Goal: Task Accomplishment & Management: Complete application form

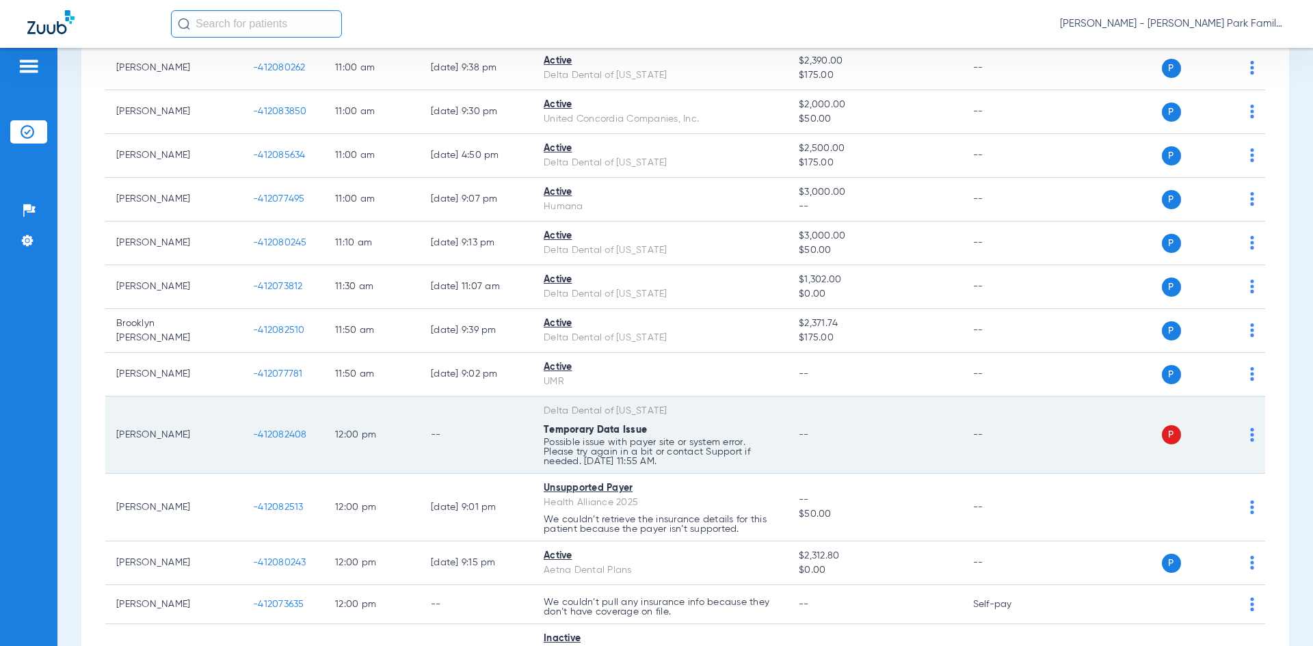
scroll to position [1094, 0]
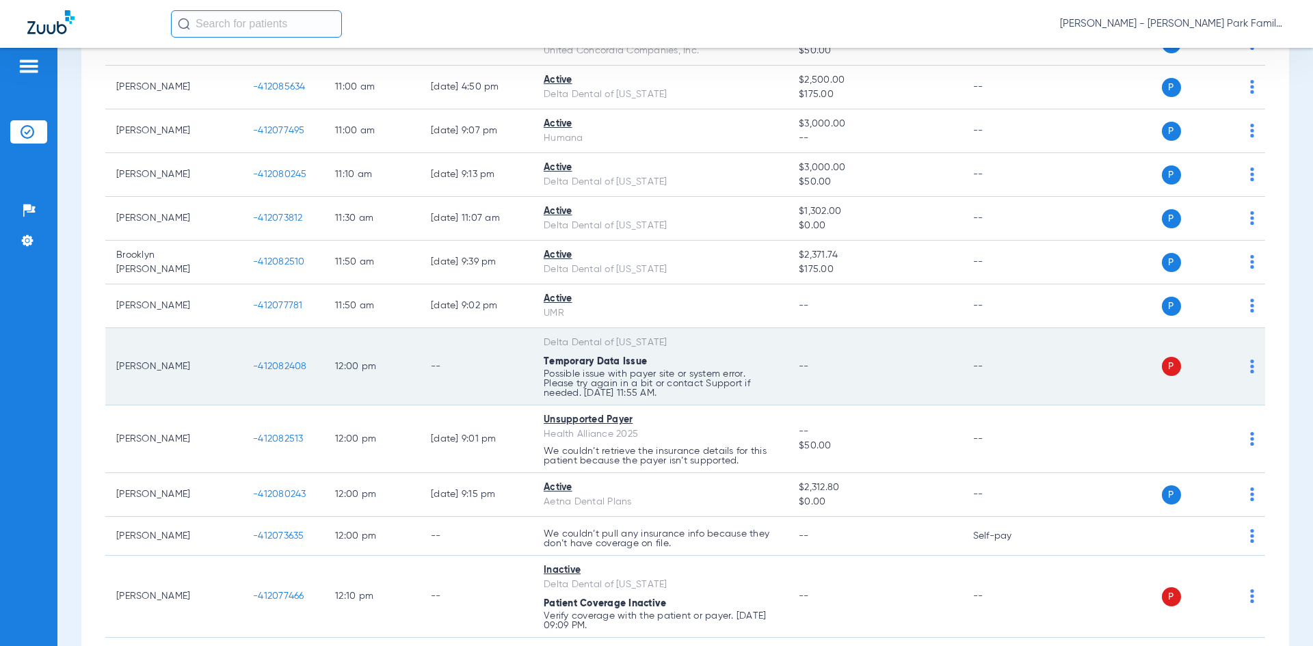
click at [291, 366] on span "-412082408" at bounding box center [280, 367] width 54 height 10
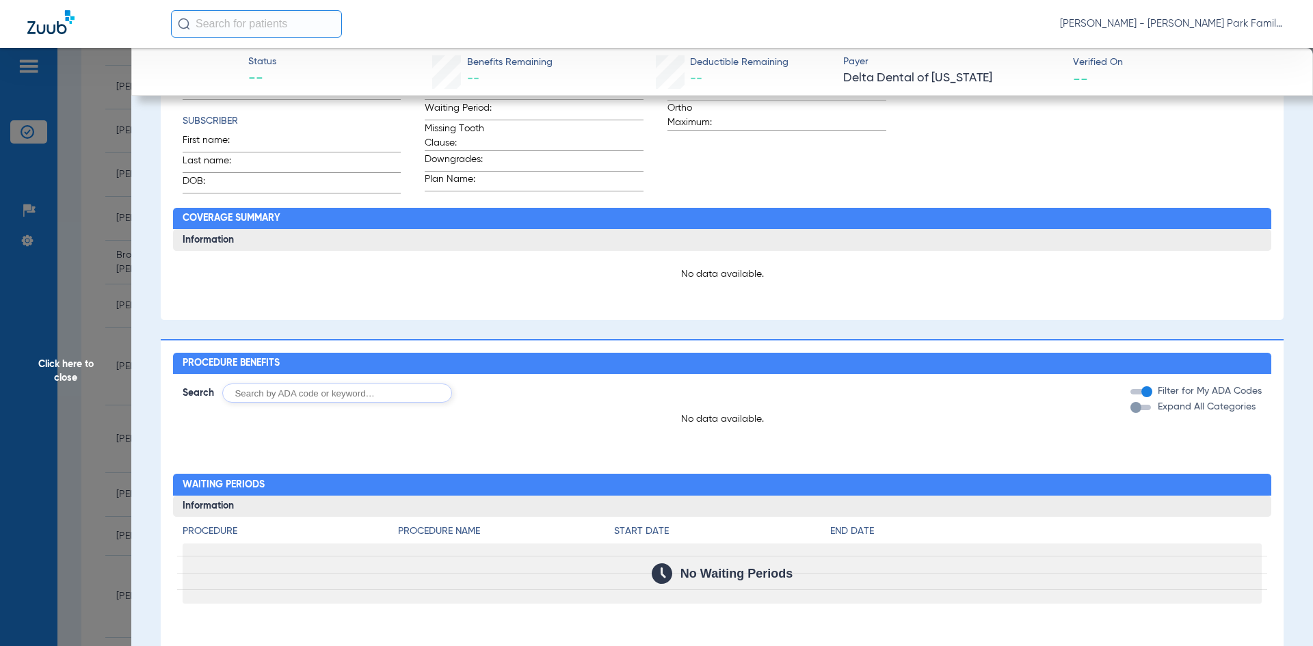
scroll to position [0, 0]
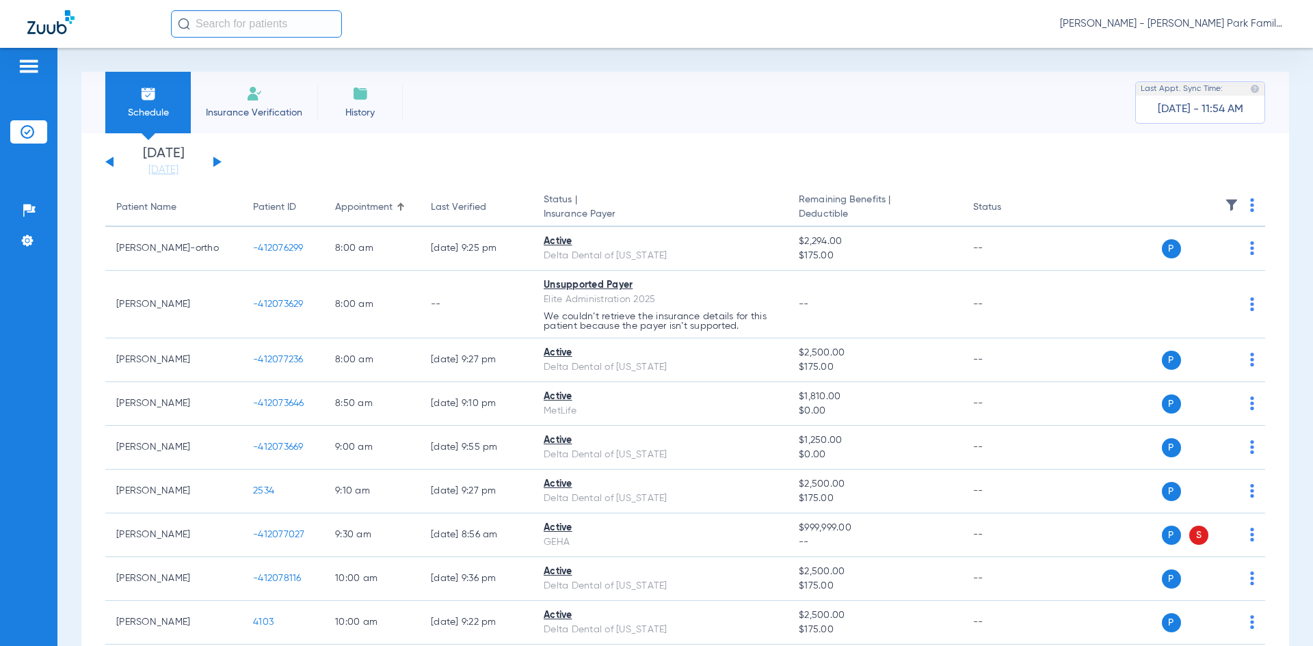
click at [254, 109] on span "Insurance Verification" at bounding box center [254, 113] width 106 height 14
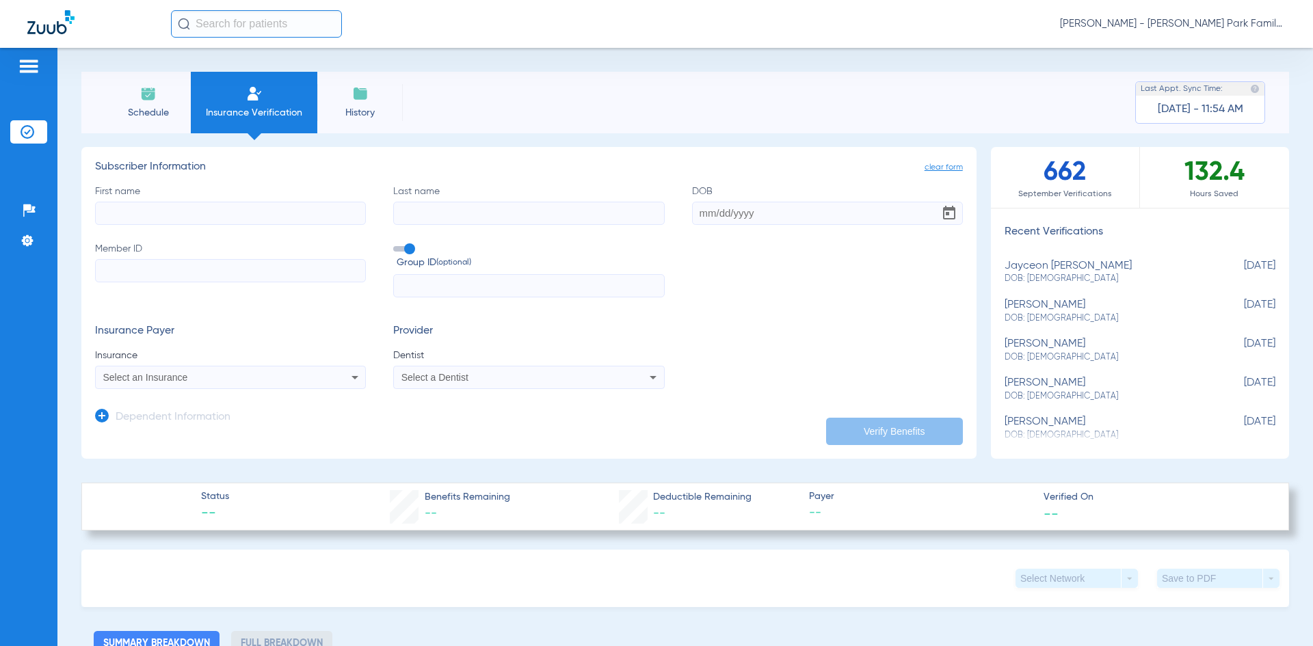
click at [150, 219] on input "First name" at bounding box center [230, 213] width 271 height 23
click at [114, 222] on input "First name Required" at bounding box center [230, 213] width 271 height 23
type input "jayceon"
type input "huffman"
click at [692, 219] on input "DOB Required" at bounding box center [827, 213] width 271 height 23
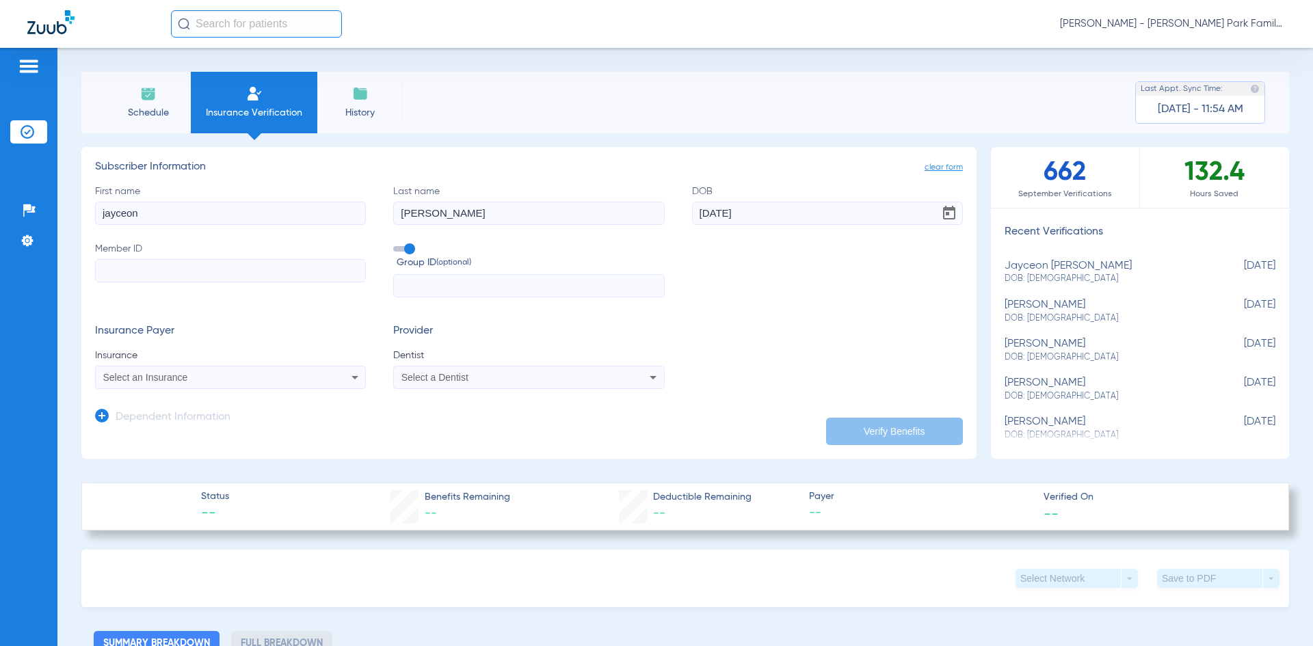
type input "[DATE]"
click at [151, 271] on input "Member ID" at bounding box center [230, 270] width 271 height 23
click at [124, 273] on input "Member ID Required" at bounding box center [230, 270] width 271 height 23
paste input "024088329"
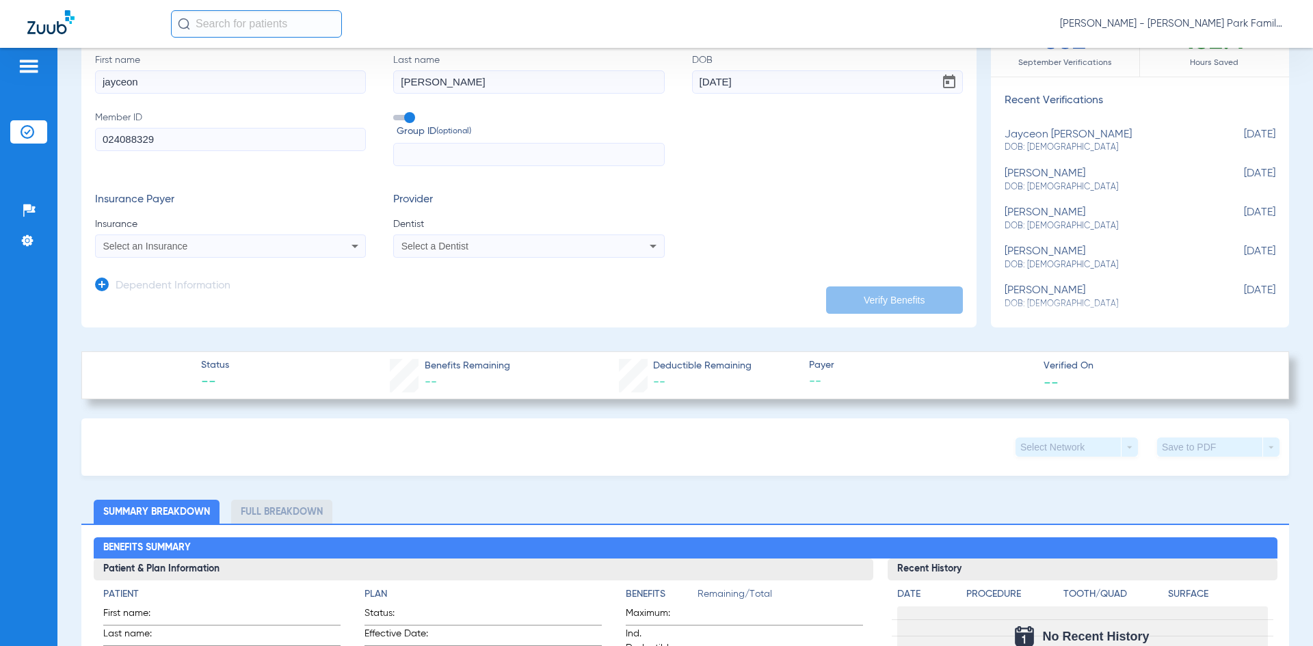
scroll to position [137, 0]
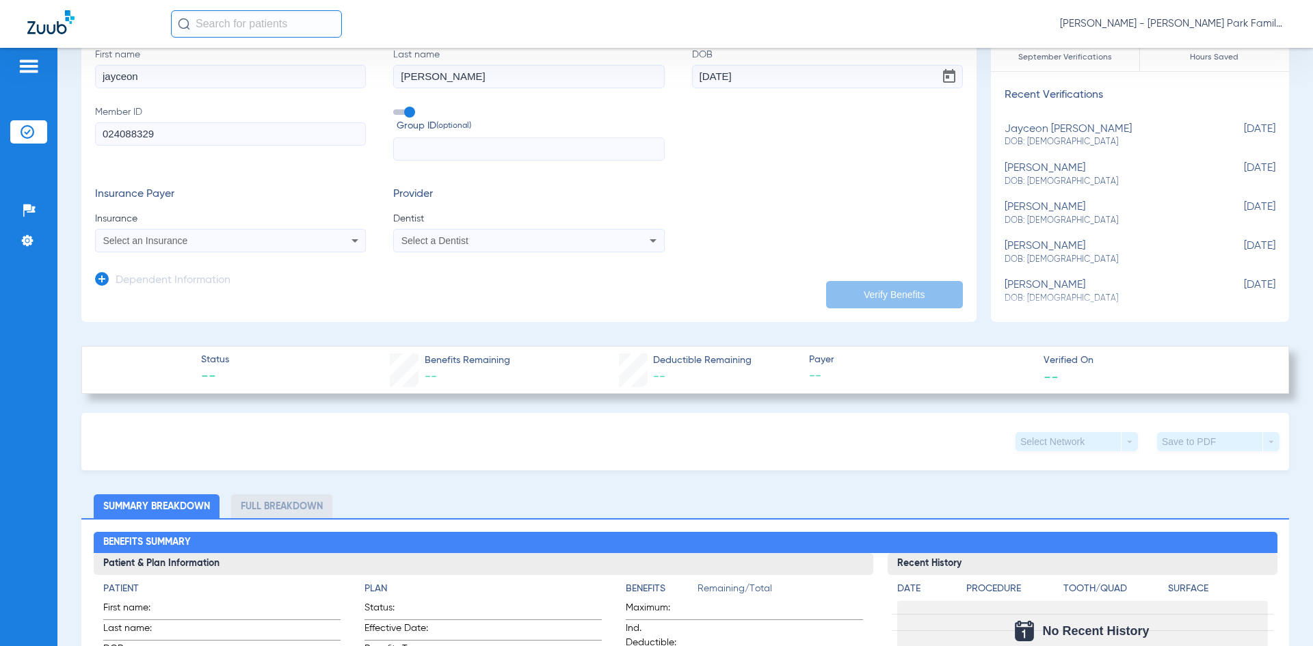
type input "024088329"
click at [458, 244] on span "Select a Dentist" at bounding box center [434, 240] width 67 height 11
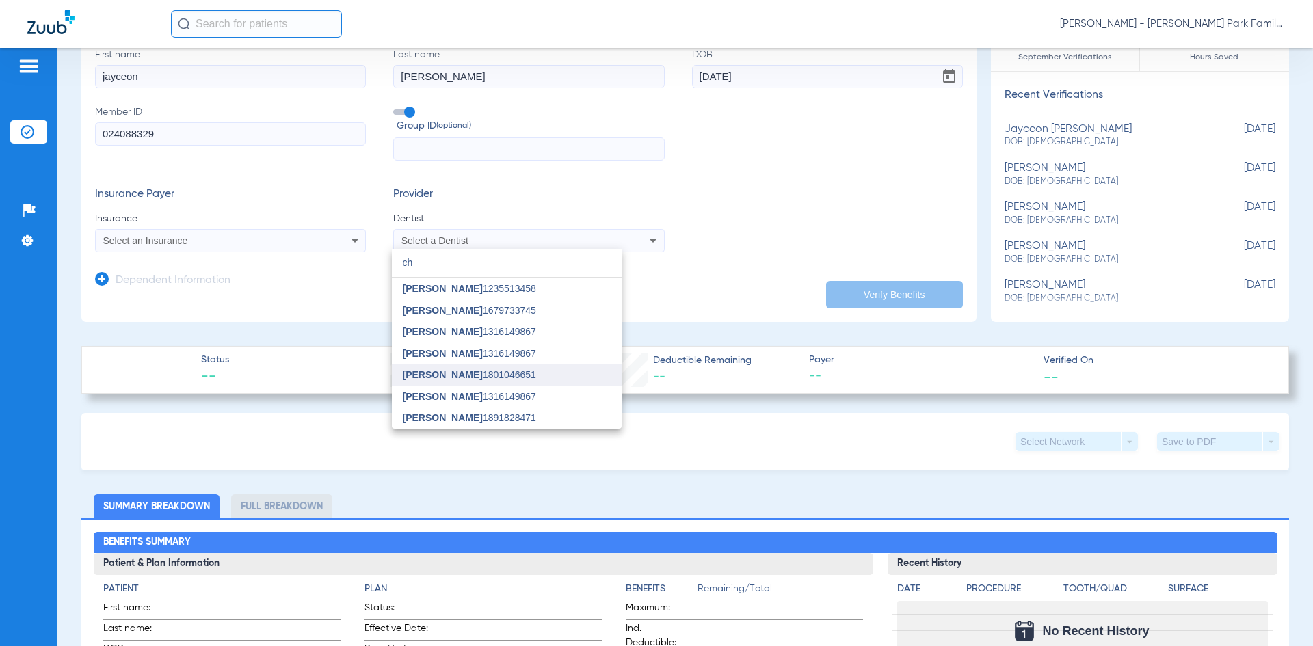
type input "ch"
click at [442, 373] on span "Cheryl Stevenson" at bounding box center [443, 374] width 80 height 11
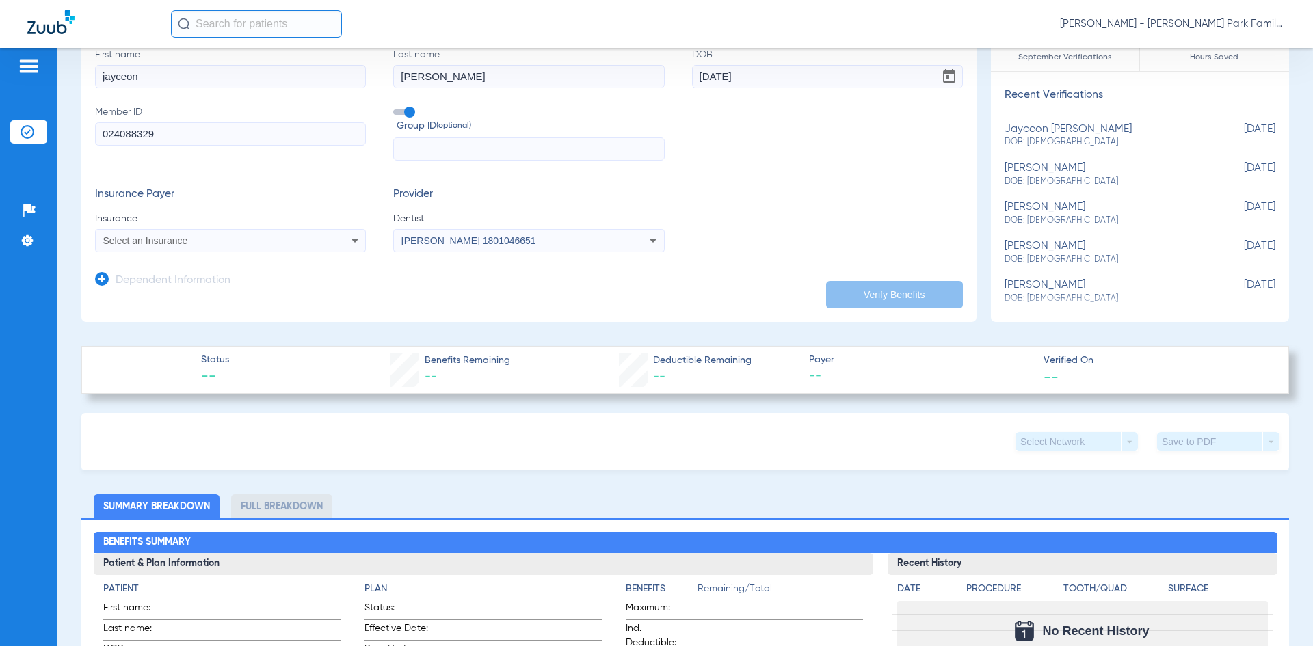
click at [123, 232] on mat-select "Select an Insurance" at bounding box center [230, 240] width 271 height 23
click at [128, 242] on span "Select an Insurance" at bounding box center [145, 240] width 85 height 11
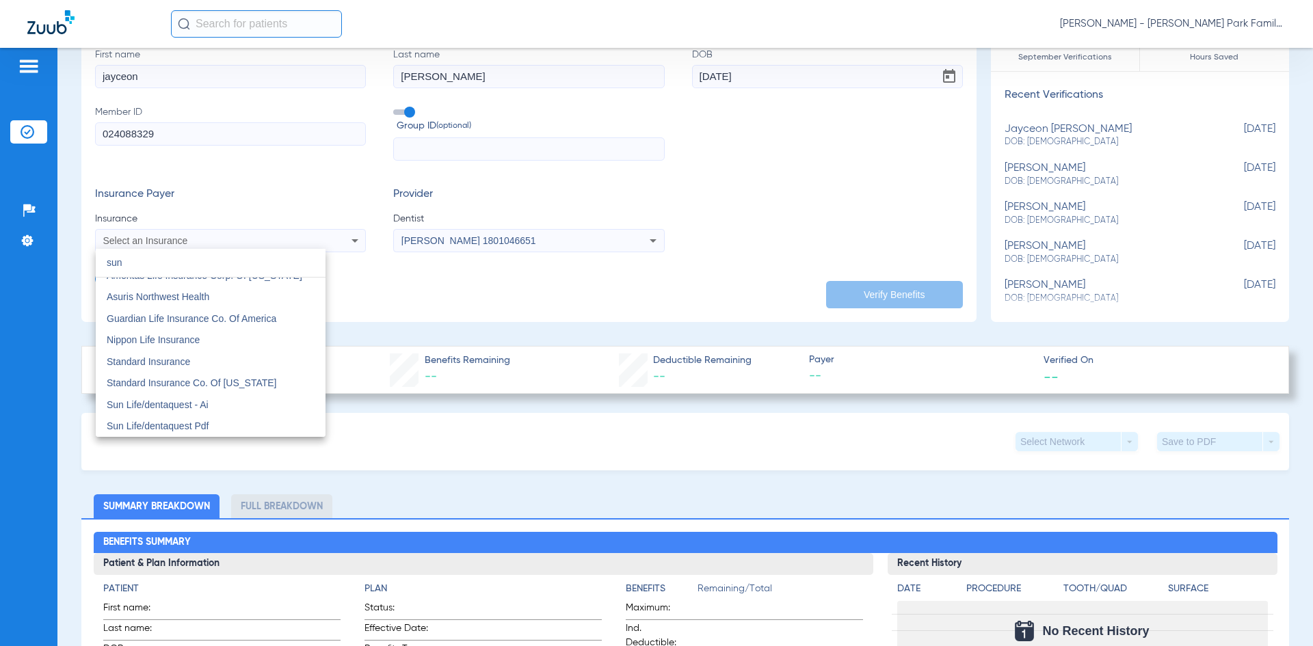
scroll to position [0, 0]
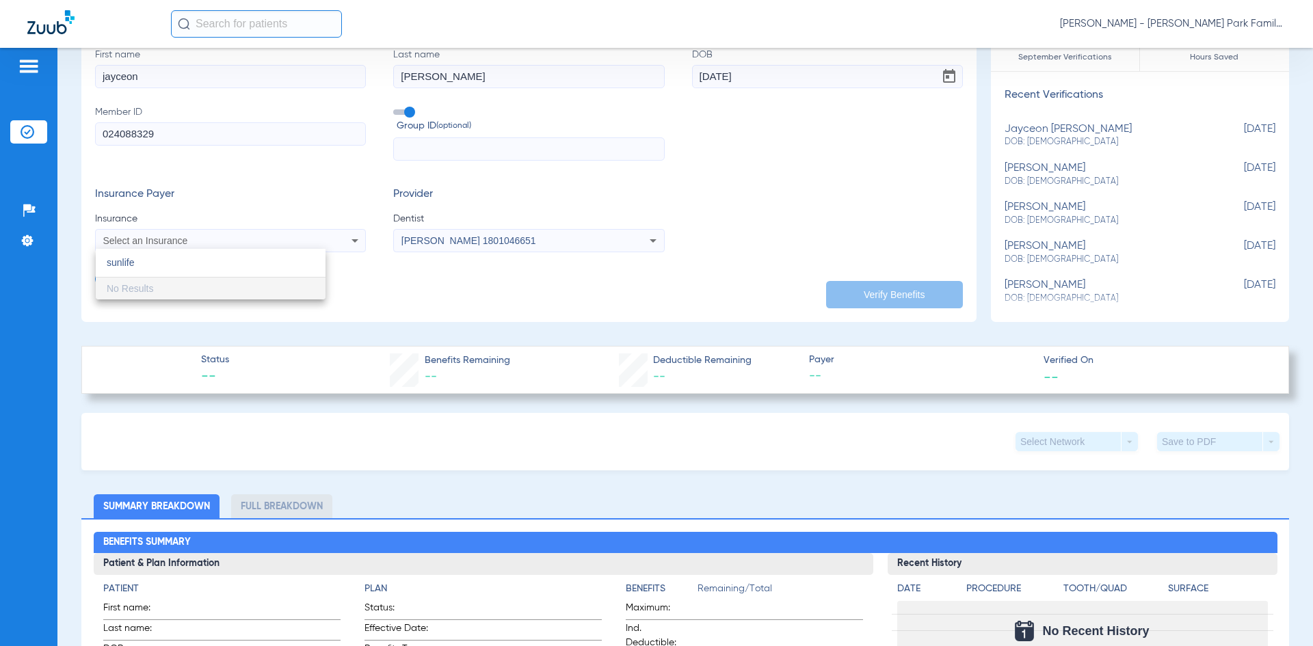
click at [133, 261] on input "sunlife" at bounding box center [211, 263] width 230 height 28
type input "sunlife"
click at [365, 280] on div at bounding box center [656, 323] width 1313 height 646
click at [358, 242] on icon at bounding box center [355, 240] width 16 height 16
type input "sun"
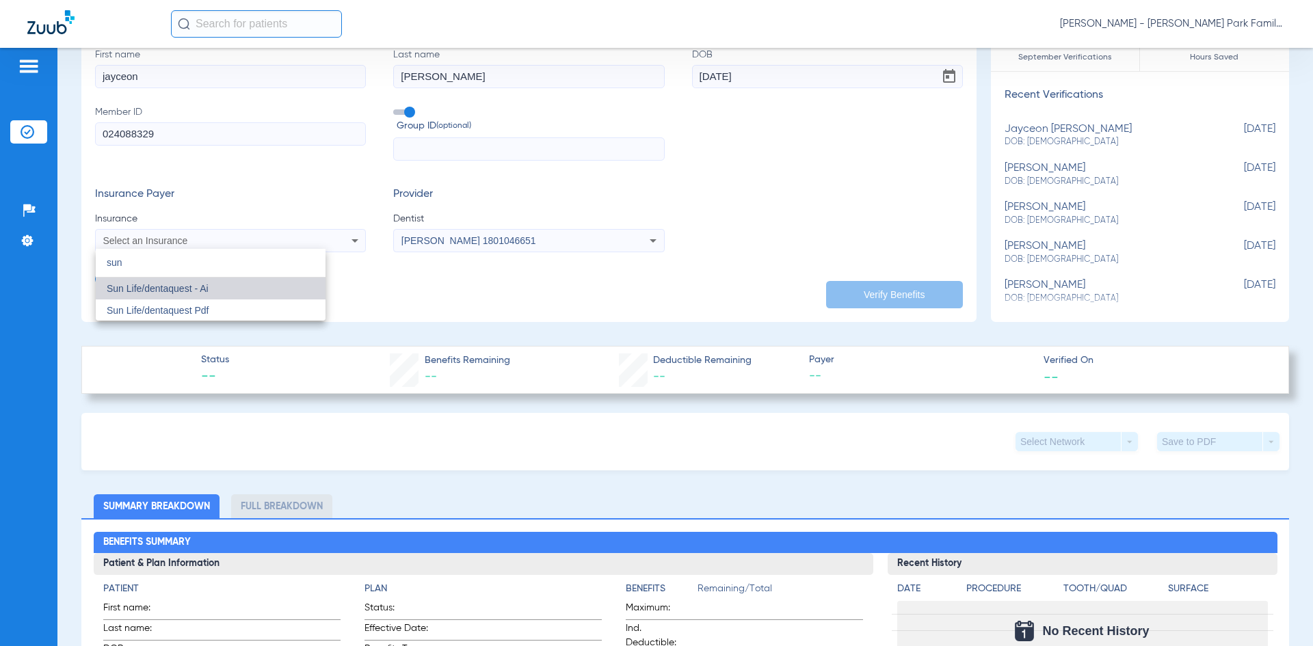
click at [159, 286] on span "Sun Life/dentaquest - Ai" at bounding box center [158, 288] width 102 height 11
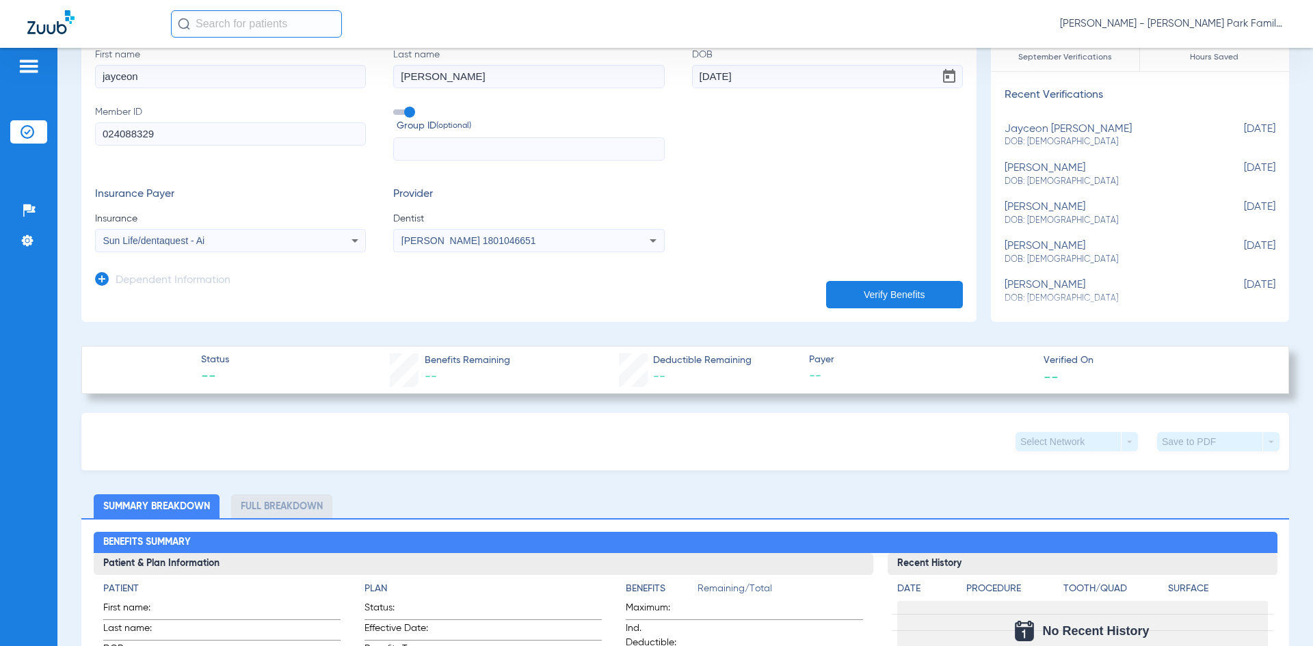
click at [217, 243] on div "Sun Life/dentaquest - Ai" at bounding box center [205, 241] width 204 height 10
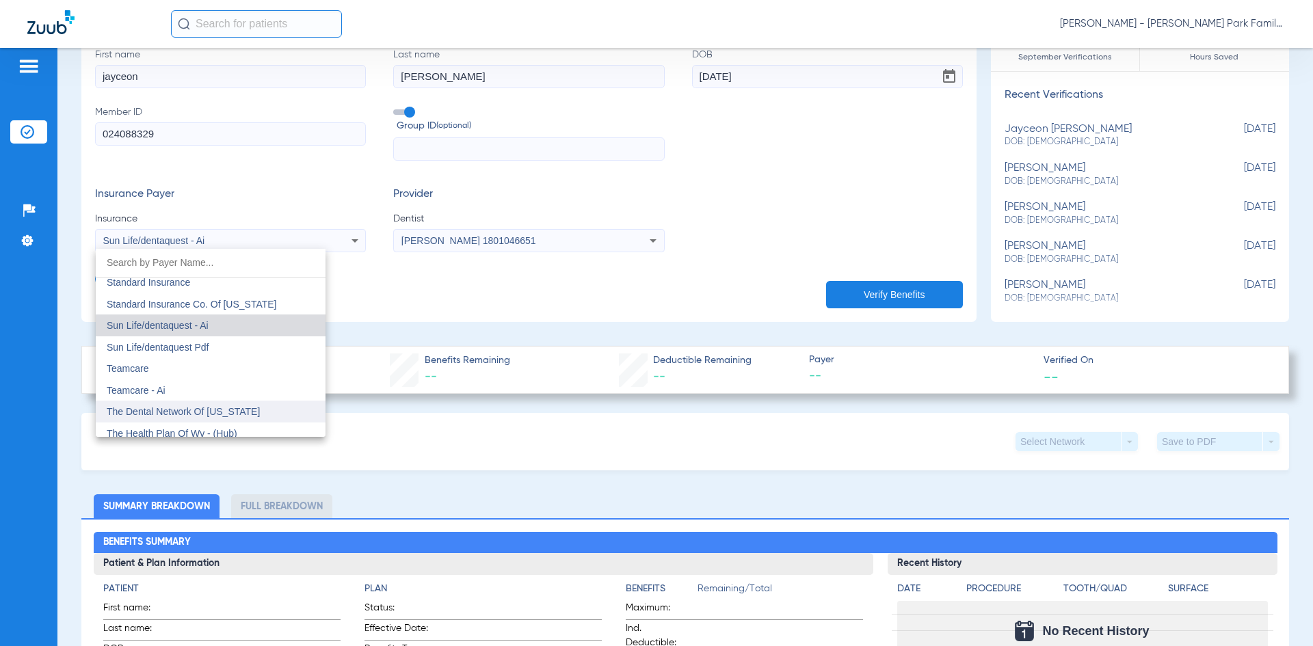
scroll to position [7495, 0]
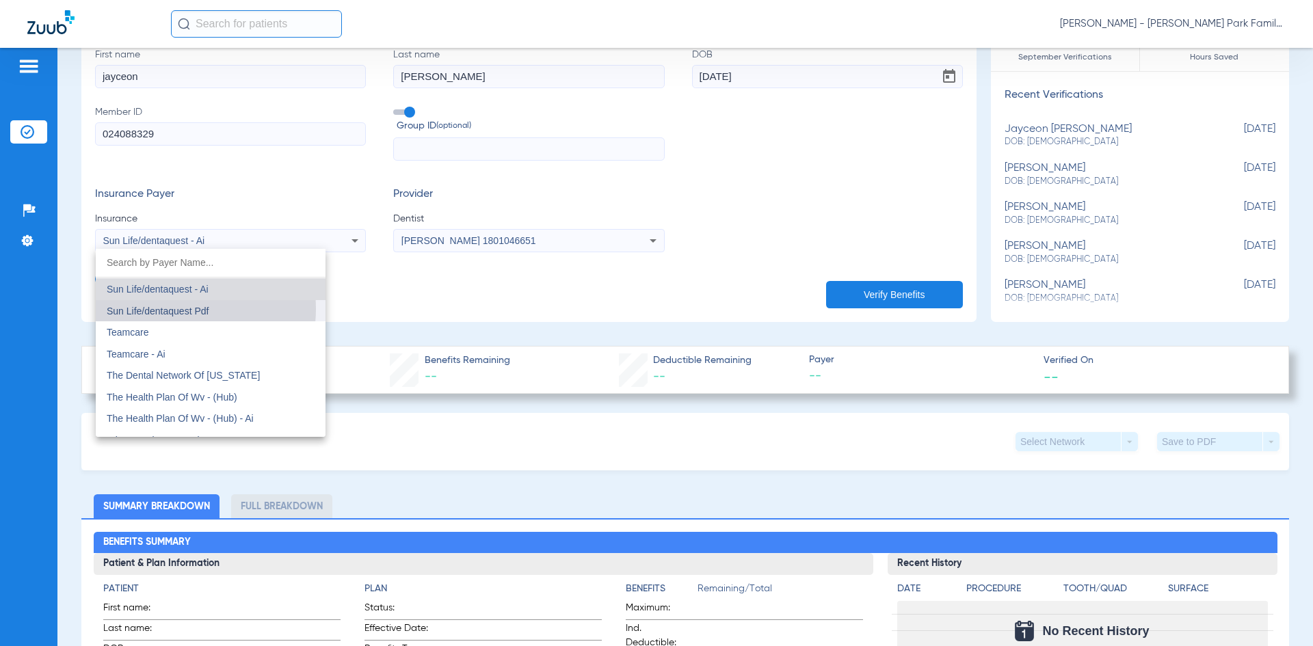
click at [174, 309] on span "Sun Life/dentaquest Pdf" at bounding box center [158, 311] width 102 height 11
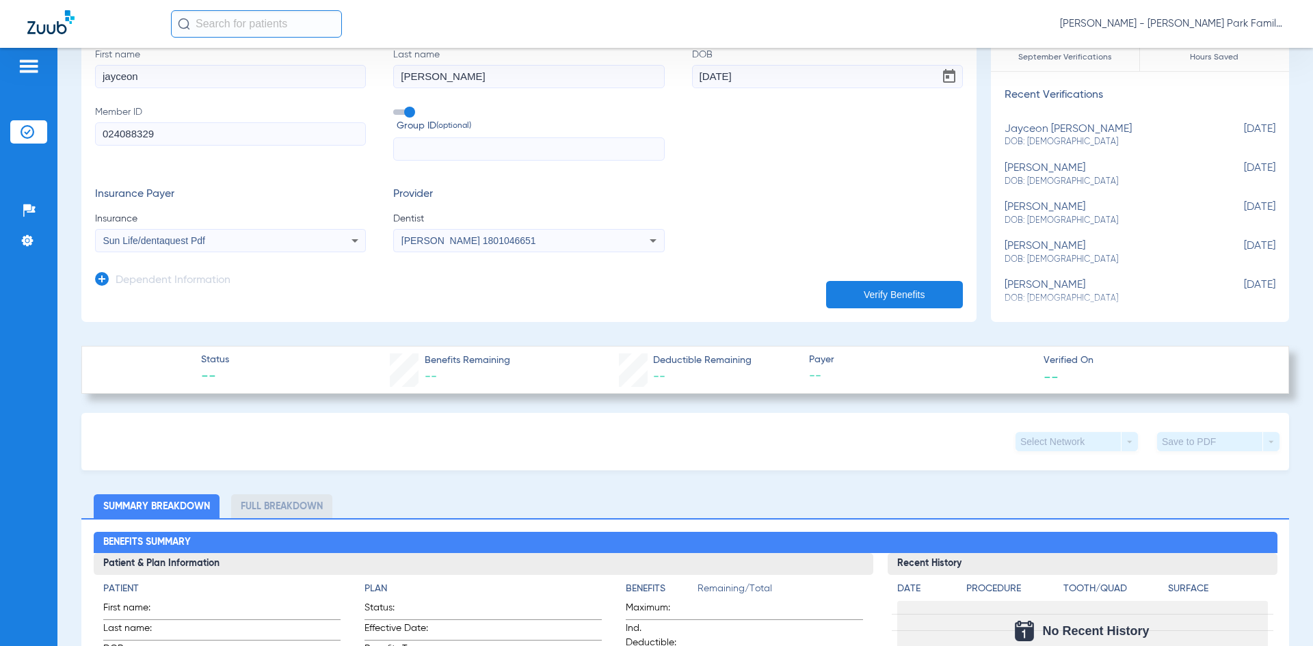
click at [375, 310] on app-manual-verification-form "clear form Subscriber Information First name jayceon Last name huffman DOB 02/1…" at bounding box center [528, 166] width 895 height 312
click at [857, 300] on button "Verify Benefits" at bounding box center [894, 294] width 137 height 27
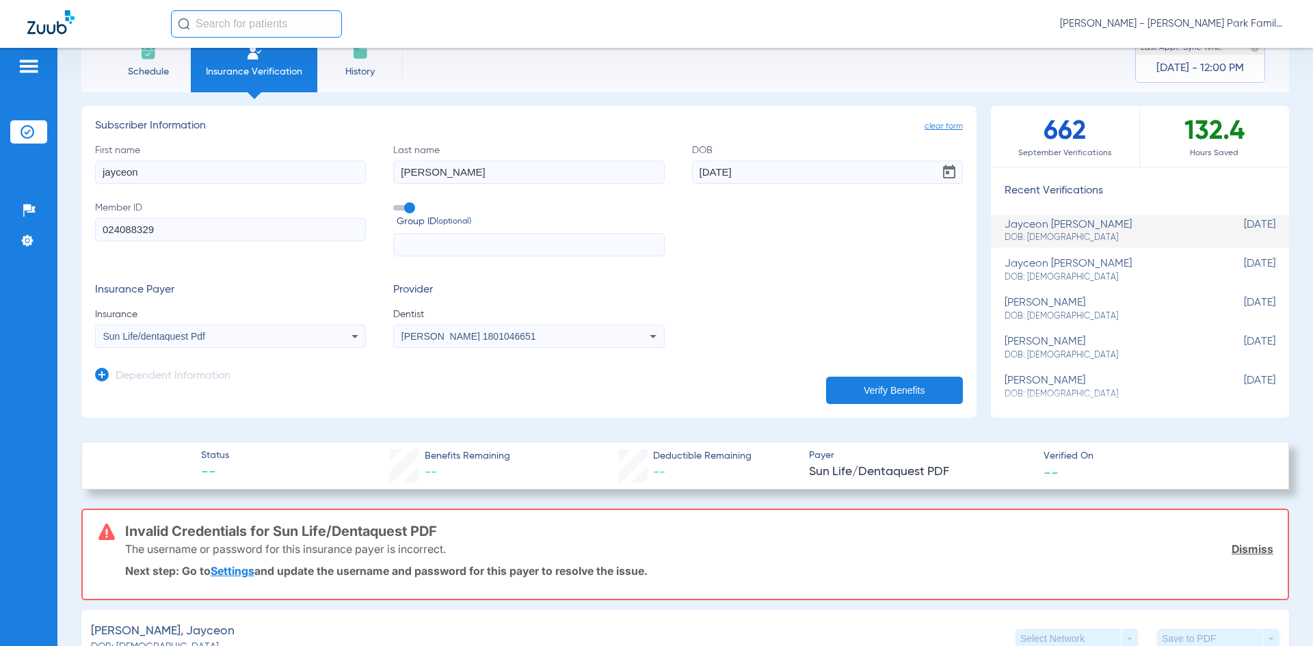
scroll to position [0, 0]
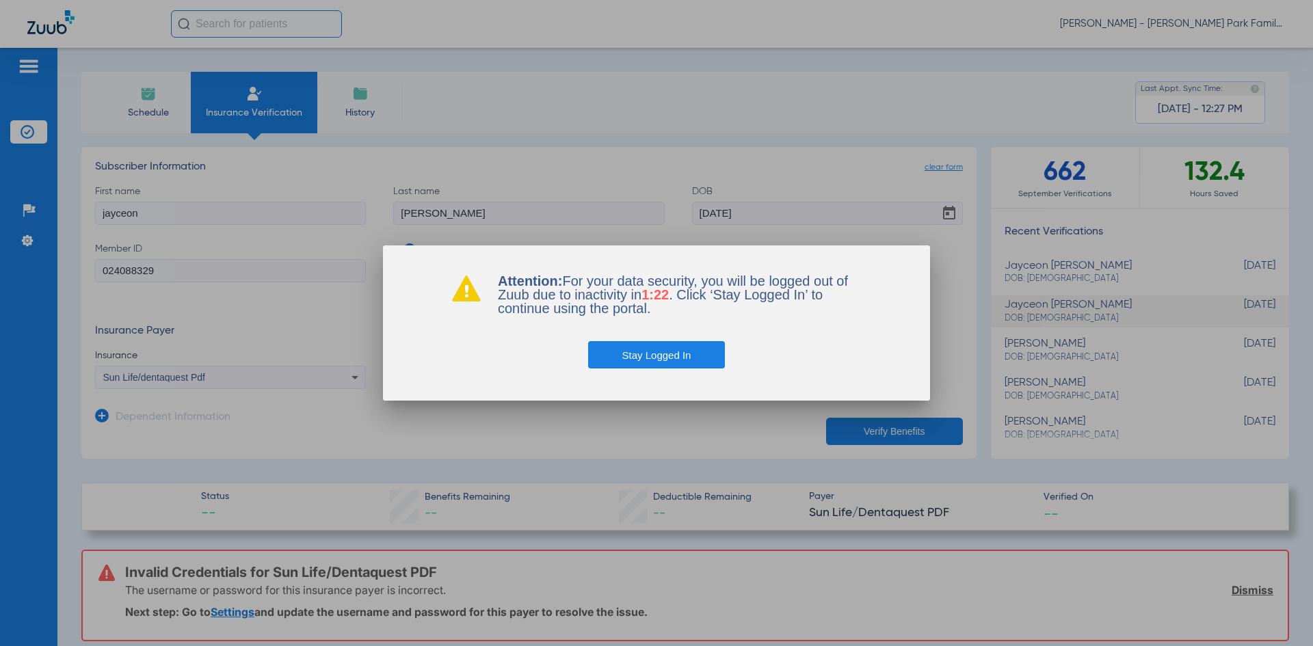
click at [682, 356] on button "Stay Logged In" at bounding box center [656, 354] width 137 height 27
